Goal: Use online tool/utility: Utilize a website feature to perform a specific function

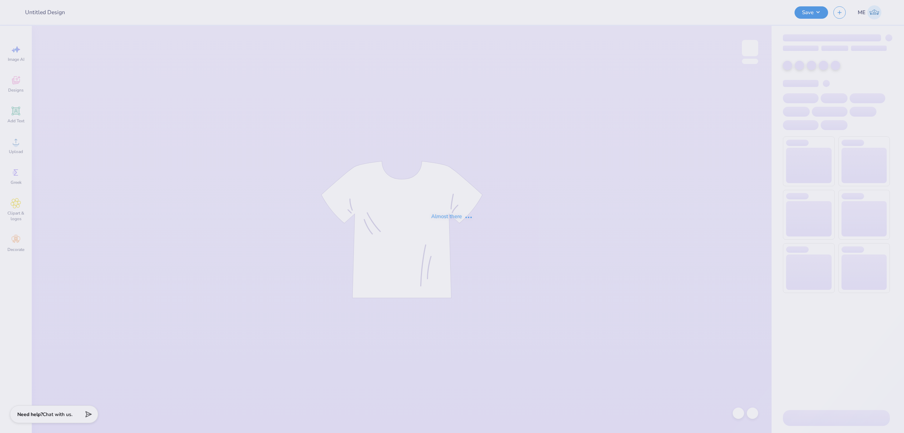
type input "ETA muggin shirts"
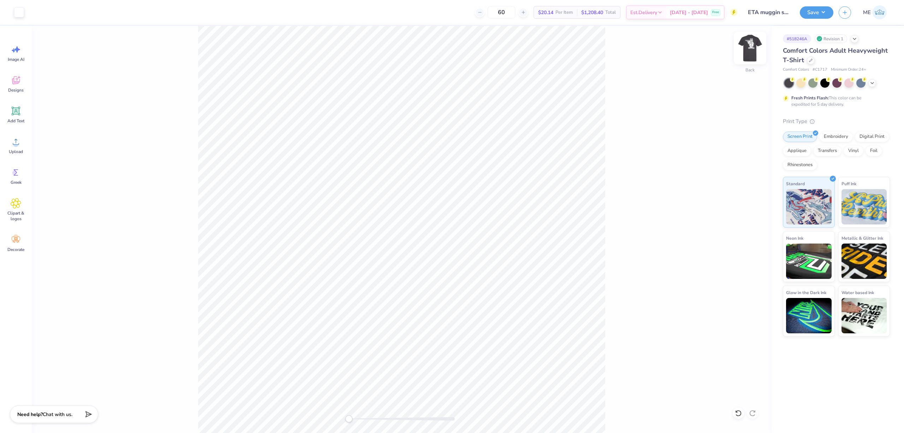
click at [749, 52] on img at bounding box center [750, 48] width 28 height 28
click at [744, 57] on img at bounding box center [750, 48] width 28 height 28
type input "1.32"
type input "0.37"
type input "7.67"
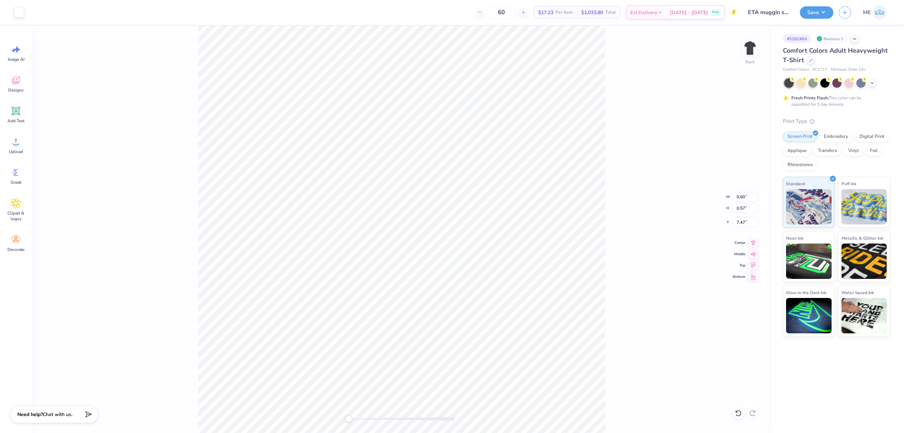
type input "0.30"
type input "0.29"
type input "7.20"
type input "0.22"
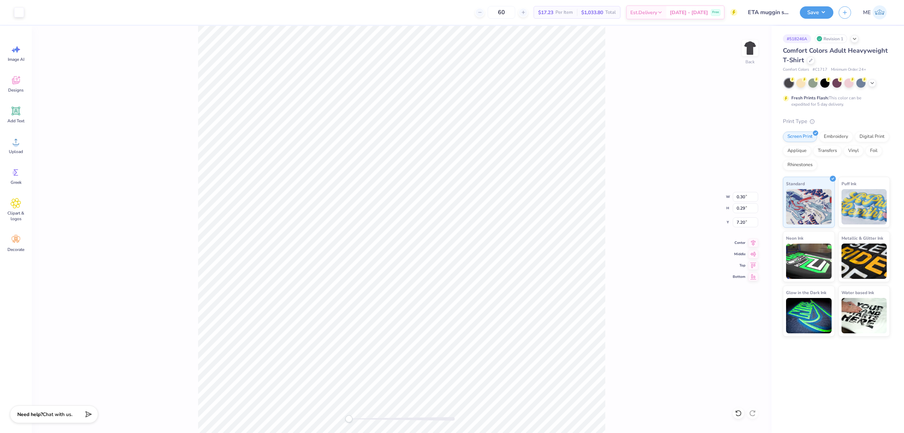
type input "7.28"
type input "1.57"
type input "1.54"
type input "5.95"
type input "8.10"
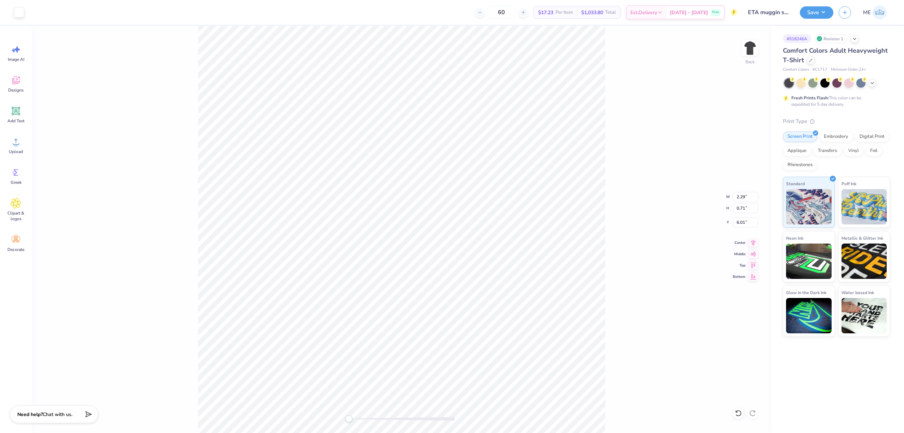
type input "2.49"
click at [15, 122] on span "Add Text" at bounding box center [15, 121] width 17 height 6
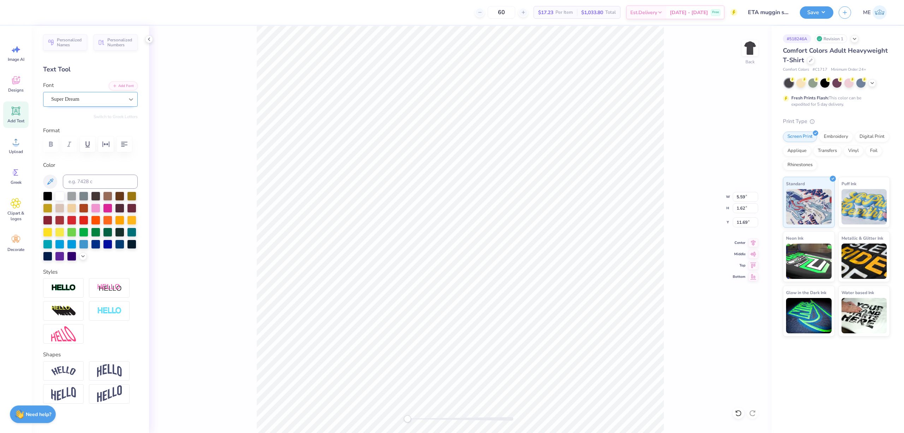
click at [125, 101] on div at bounding box center [131, 99] width 13 height 13
